Goal: Information Seeking & Learning: Learn about a topic

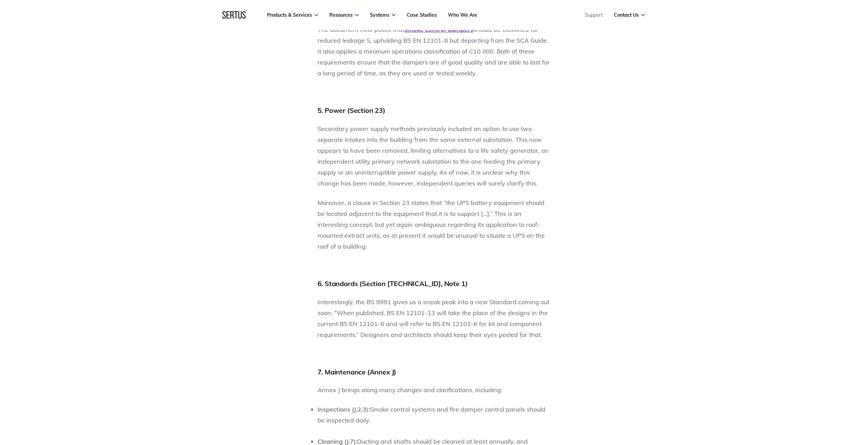
scroll to position [1909, 0]
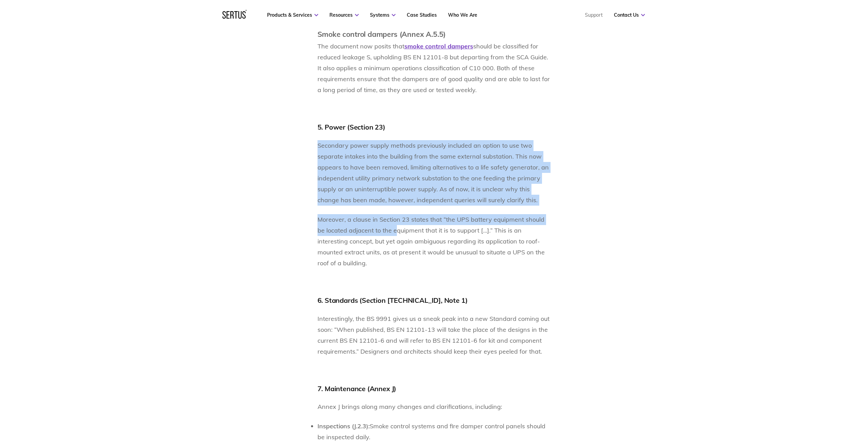
drag, startPoint x: 315, startPoint y: 146, endPoint x: 398, endPoint y: 236, distance: 122.0
click at [398, 236] on p "Moreover, a clause in Section 23 states that “the UPS battery equipment should …" at bounding box center [434, 241] width 232 height 55
drag, startPoint x: 518, startPoint y: 203, endPoint x: 323, endPoint y: 130, distance: 207.8
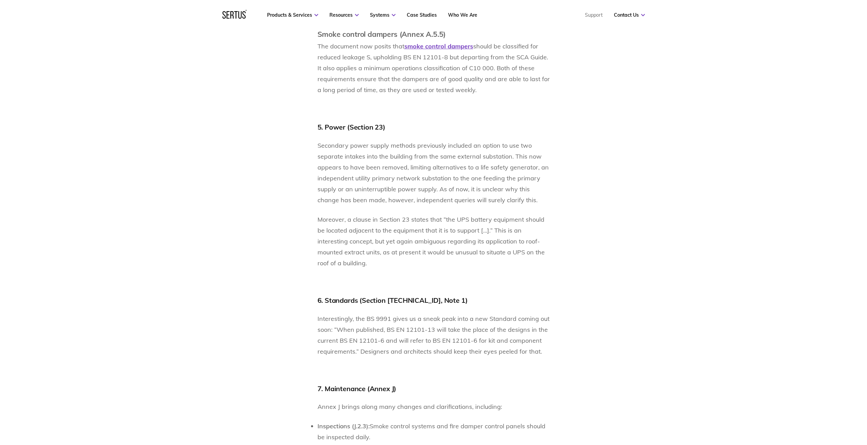
click at [319, 130] on span "5. Power (Section 23)" at bounding box center [352, 127] width 68 height 9
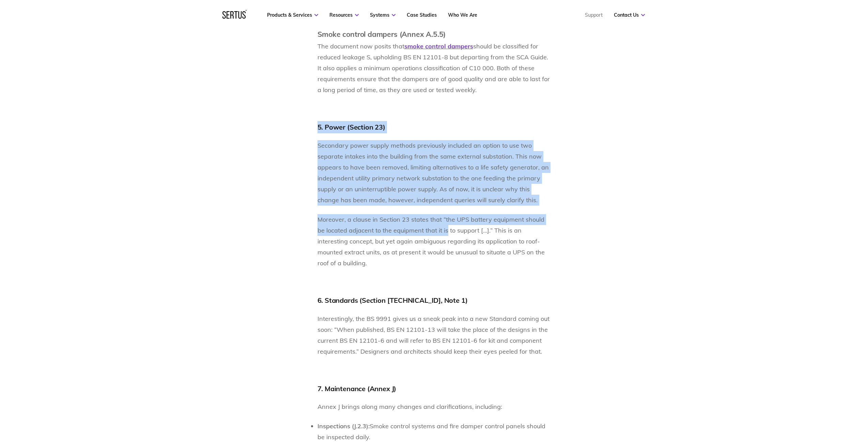
drag, startPoint x: 319, startPoint y: 130, endPoint x: 454, endPoint y: 233, distance: 169.7
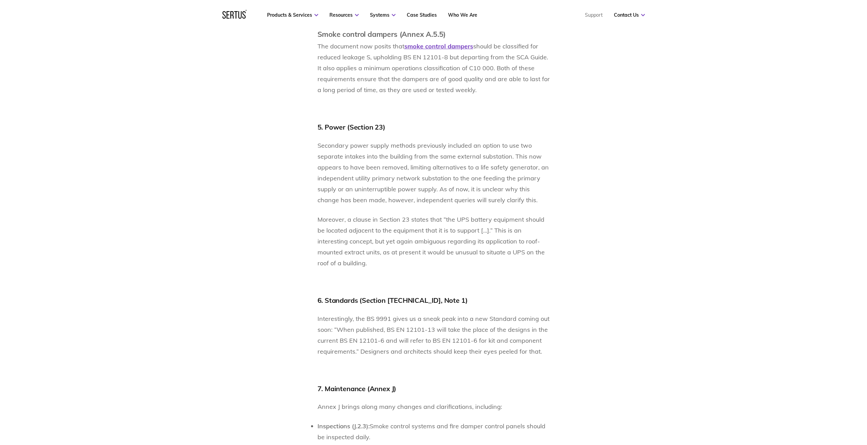
drag, startPoint x: 488, startPoint y: 228, endPoint x: 513, endPoint y: 220, distance: 26.7
click at [489, 228] on span "Moreover, a clause in Section 23 states that “the UPS battery equipment should …" at bounding box center [431, 240] width 227 height 51
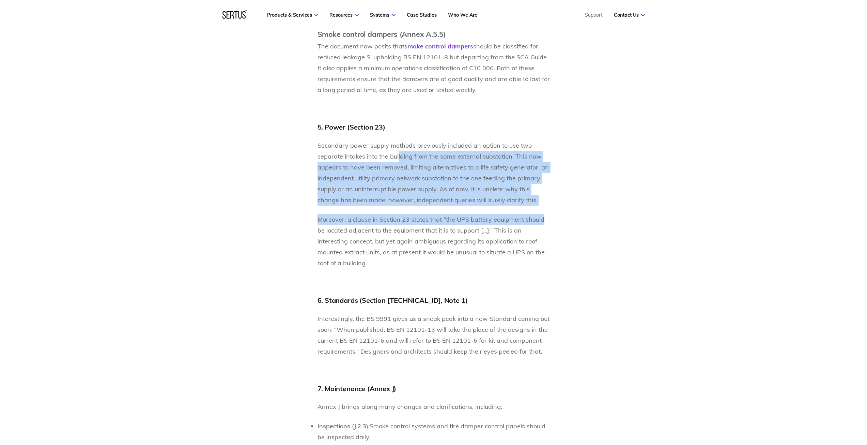
drag, startPoint x: 557, startPoint y: 209, endPoint x: 367, endPoint y: 146, distance: 199.7
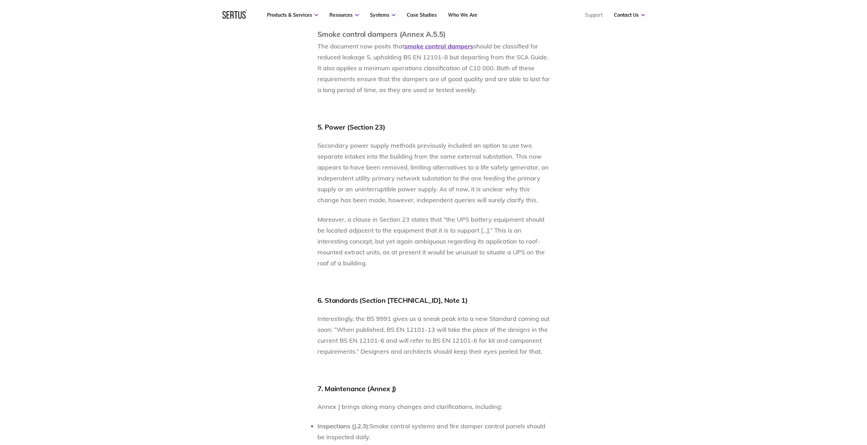
click at [364, 145] on span "Secondary power supply methods previously included an option to use two separat…" at bounding box center [433, 172] width 231 height 62
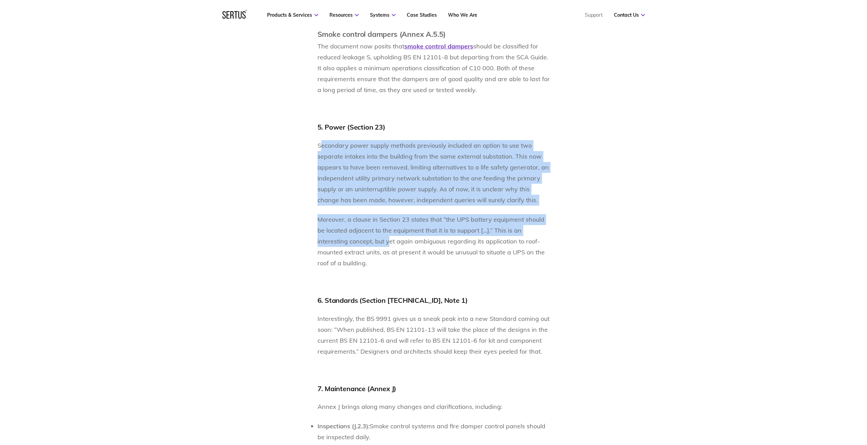
drag, startPoint x: 320, startPoint y: 140, endPoint x: 389, endPoint y: 241, distance: 122.1
click at [389, 241] on span "Moreover, a clause in Section 23 states that “the UPS battery equipment should …" at bounding box center [431, 240] width 227 height 51
